Goal: Transaction & Acquisition: Purchase product/service

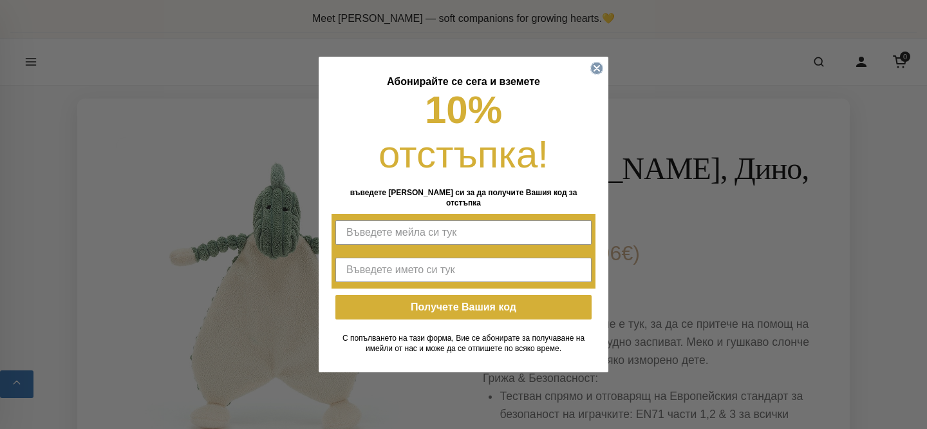
click at [596, 71] on icon "Close dialog" at bounding box center [596, 68] width 5 height 5
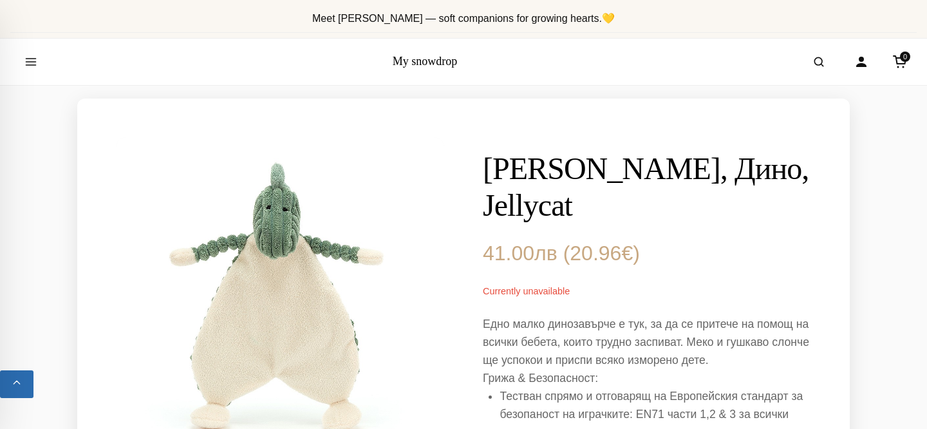
click at [424, 66] on link "My snowdrop" at bounding box center [425, 61] width 65 height 13
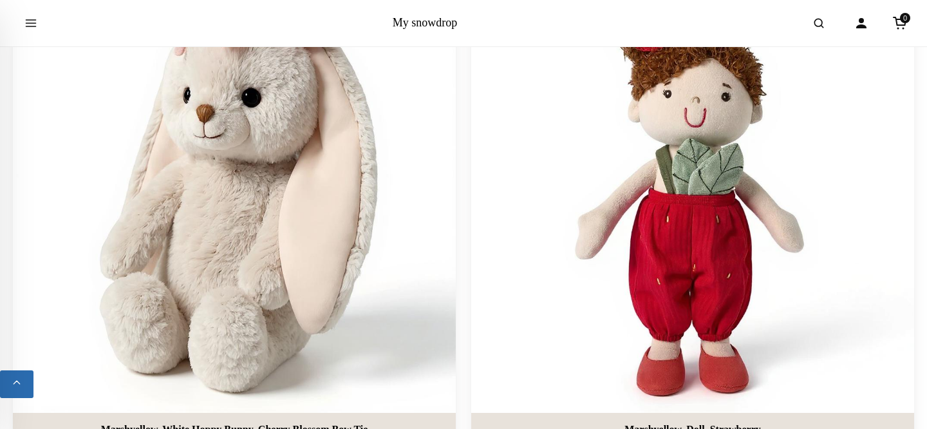
scroll to position [1791, 0]
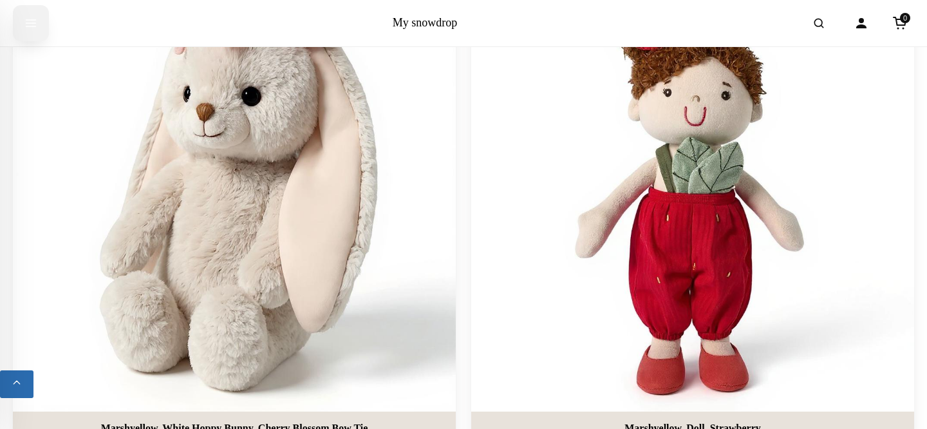
click at [32, 23] on icon "Open menu" at bounding box center [31, 23] width 10 height 6
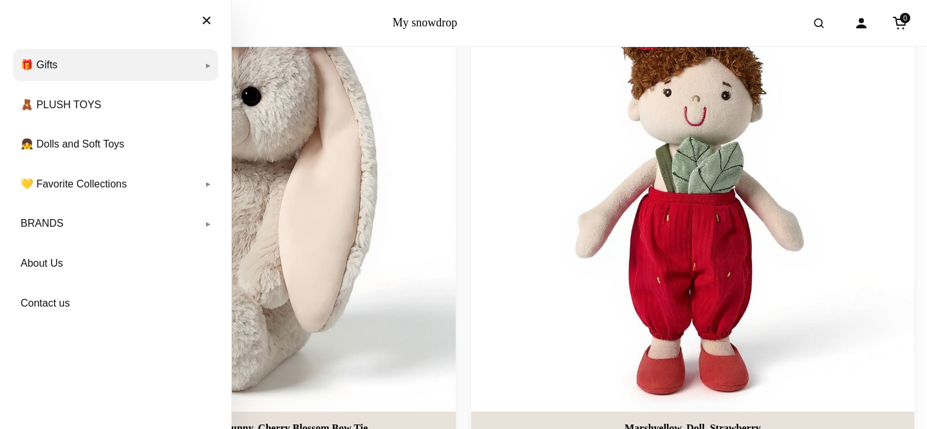
click at [52, 61] on link "🎁 Gifts" at bounding box center [115, 65] width 205 height 32
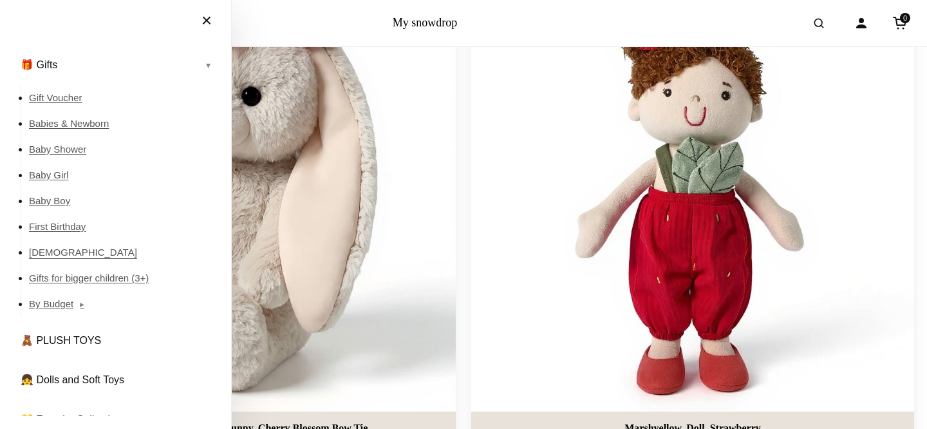
click at [61, 256] on link "[DEMOGRAPHIC_DATA]" at bounding box center [123, 253] width 189 height 26
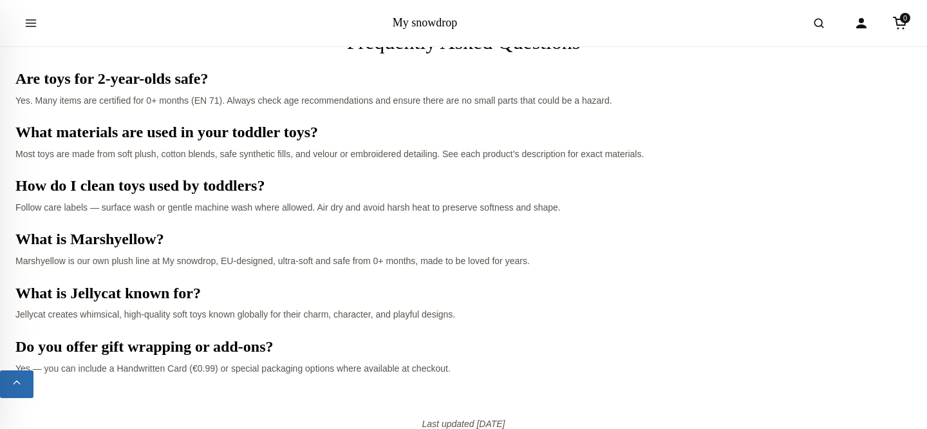
scroll to position [5052, 0]
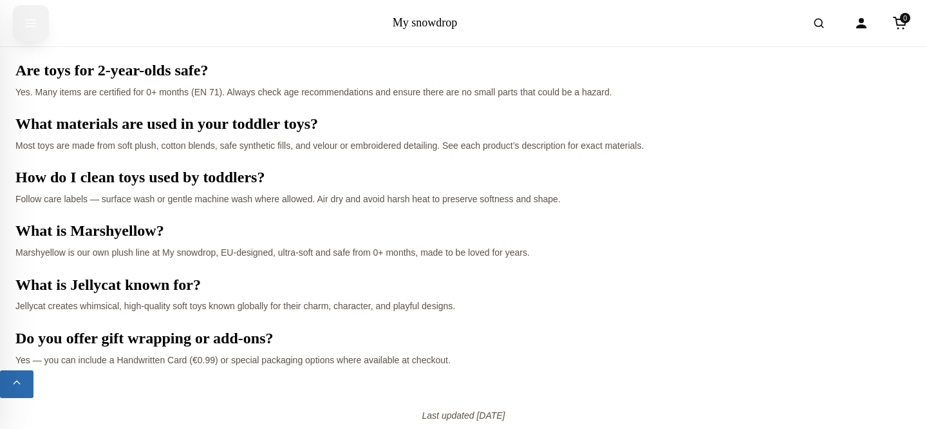
click at [26, 21] on icon "Open menu" at bounding box center [30, 23] width 13 height 23
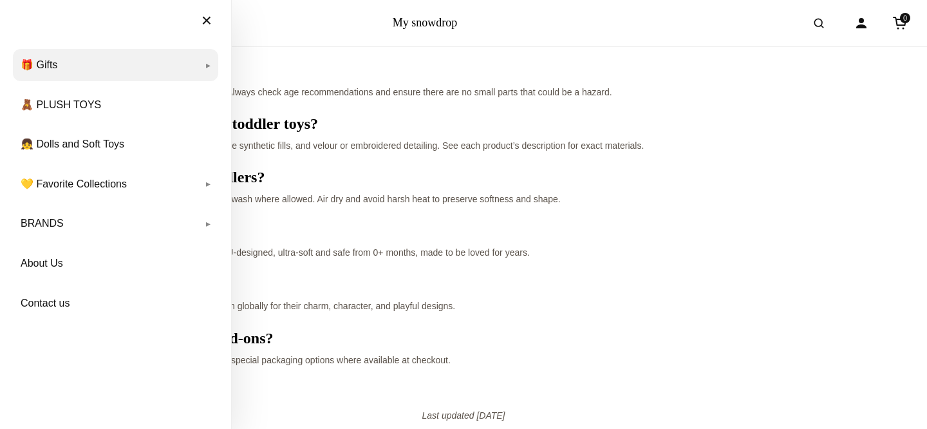
click at [211, 63] on link "🎁 Gifts" at bounding box center [115, 65] width 205 height 32
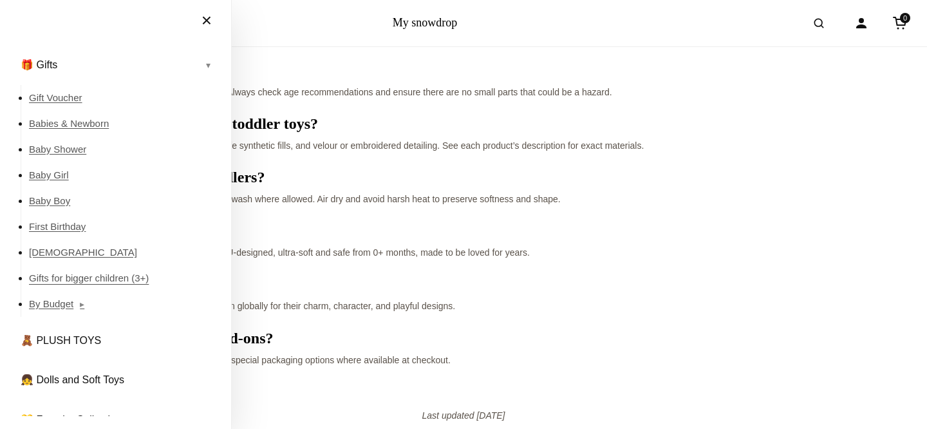
click at [76, 281] on link "Gifts for bigger children (3+)" at bounding box center [123, 278] width 189 height 26
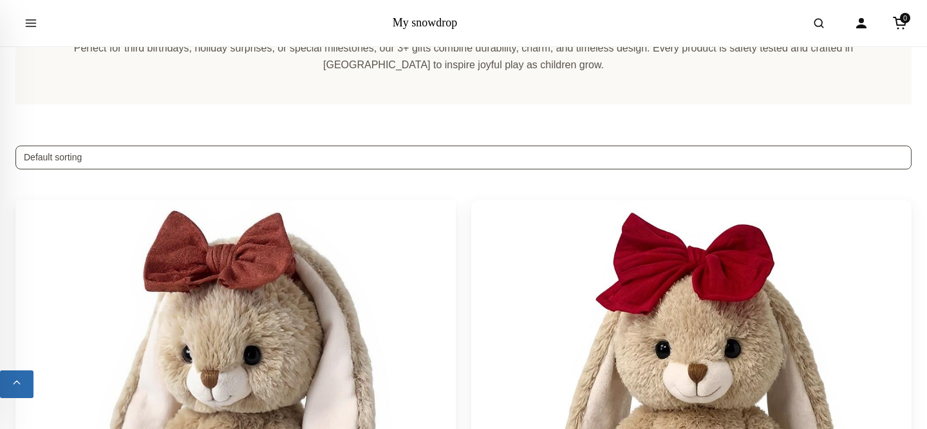
scroll to position [213, 0]
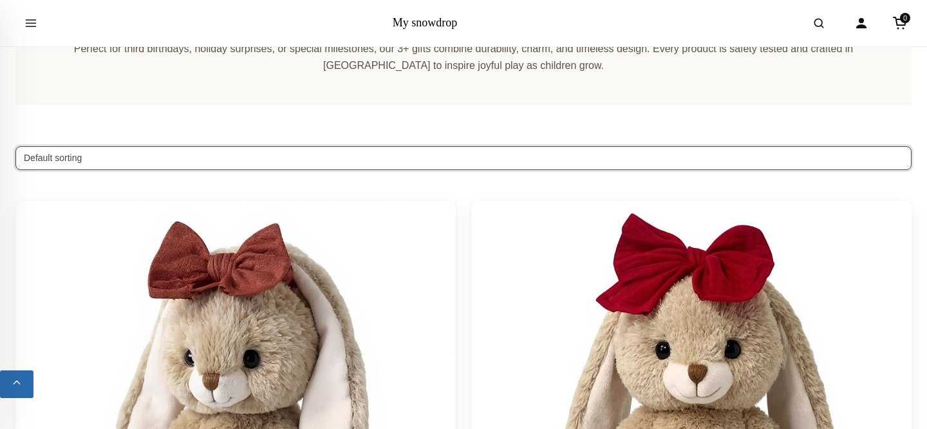
click at [270, 160] on select "Default sorting Sort by popularity Sort by latest Sort by price: low to high So…" at bounding box center [463, 158] width 897 height 24
select select "price"
click at [15, 146] on select "Default sorting Sort by popularity Sort by latest Sort by price: low to high So…" at bounding box center [463, 158] width 897 height 24
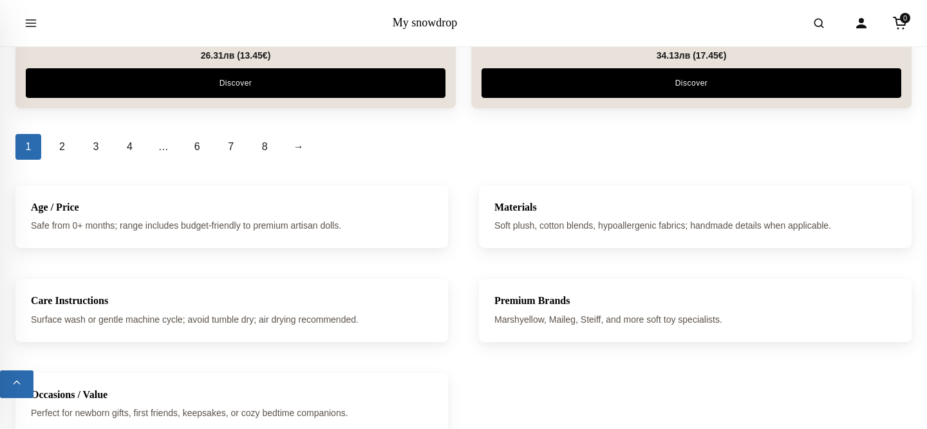
scroll to position [4651, 0]
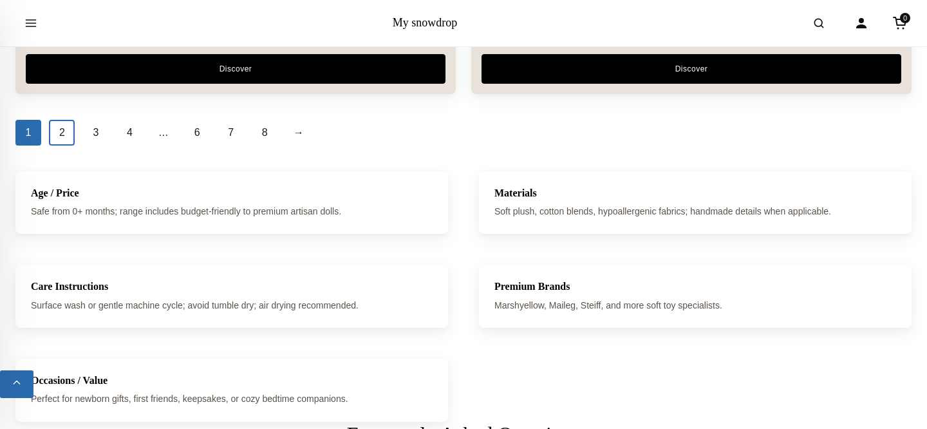
click at [65, 137] on link "2" at bounding box center [62, 133] width 26 height 26
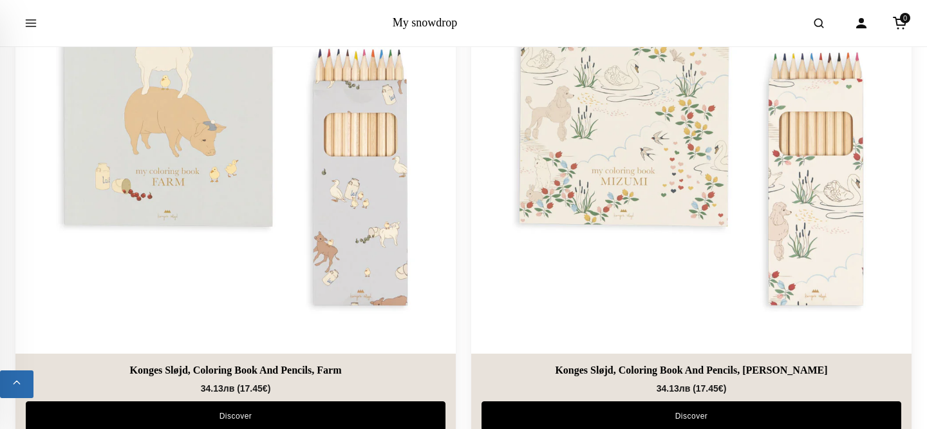
scroll to position [1047, 0]
